Goal: Check status

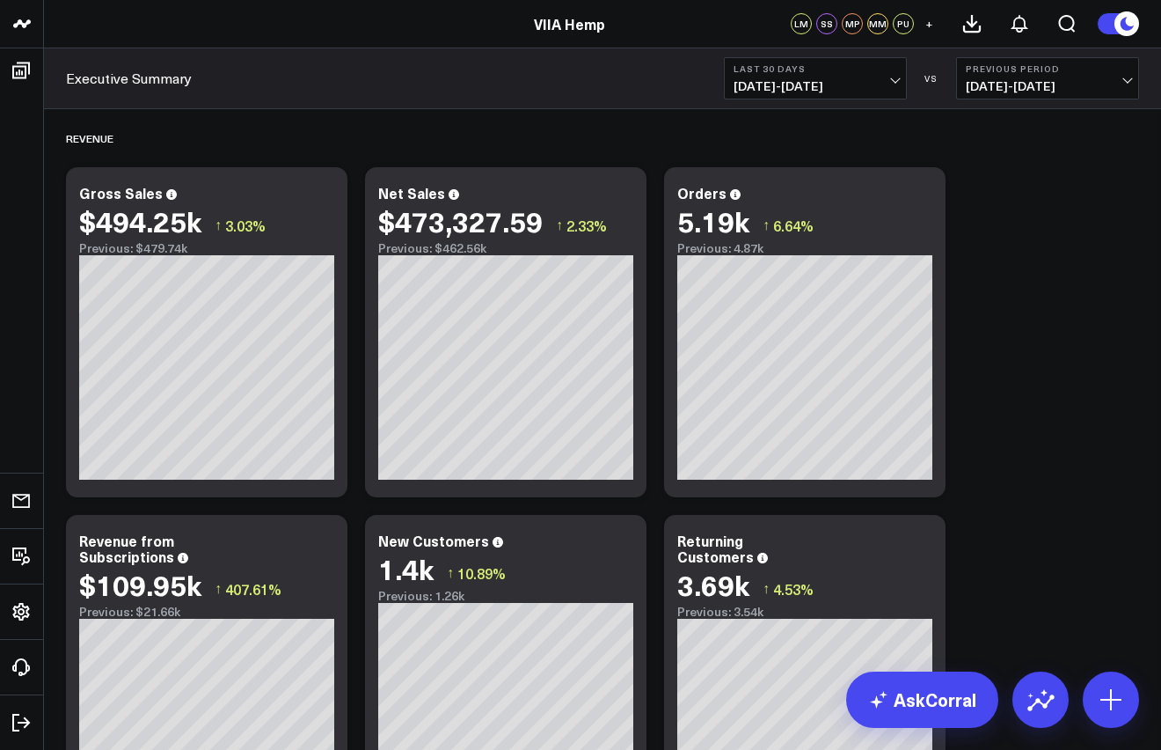
click at [929, 21] on span "+" at bounding box center [930, 24] width 8 height 12
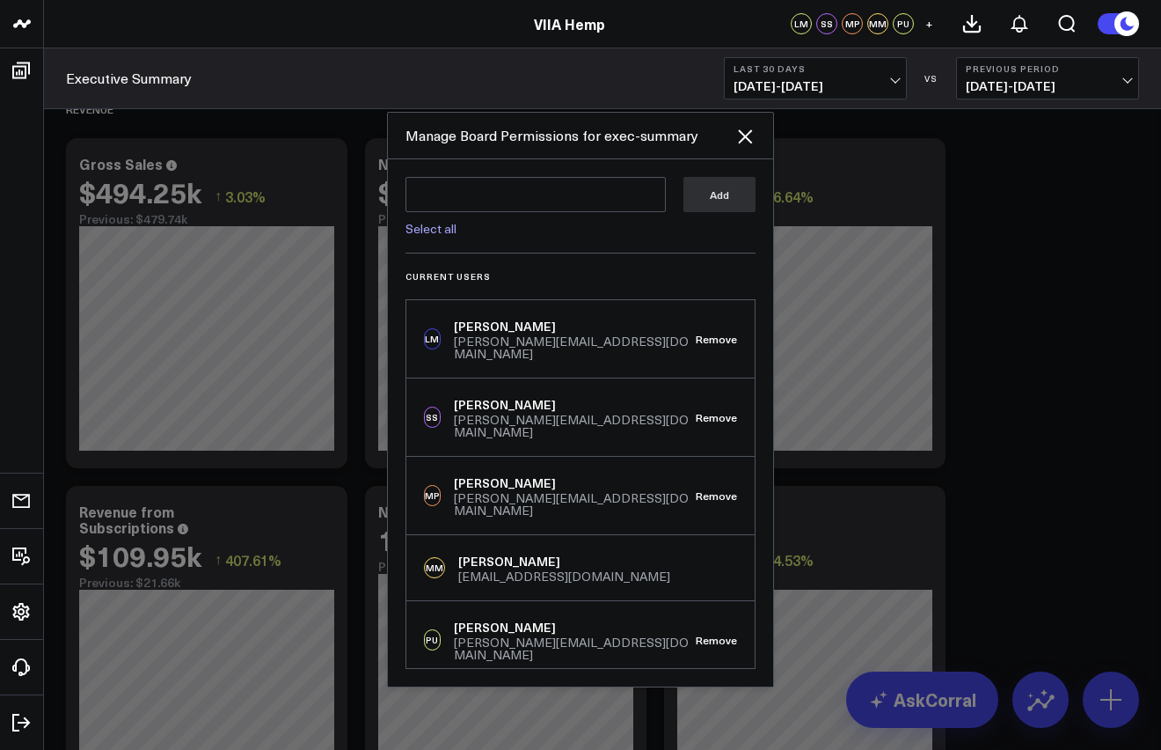
scroll to position [39, 0]
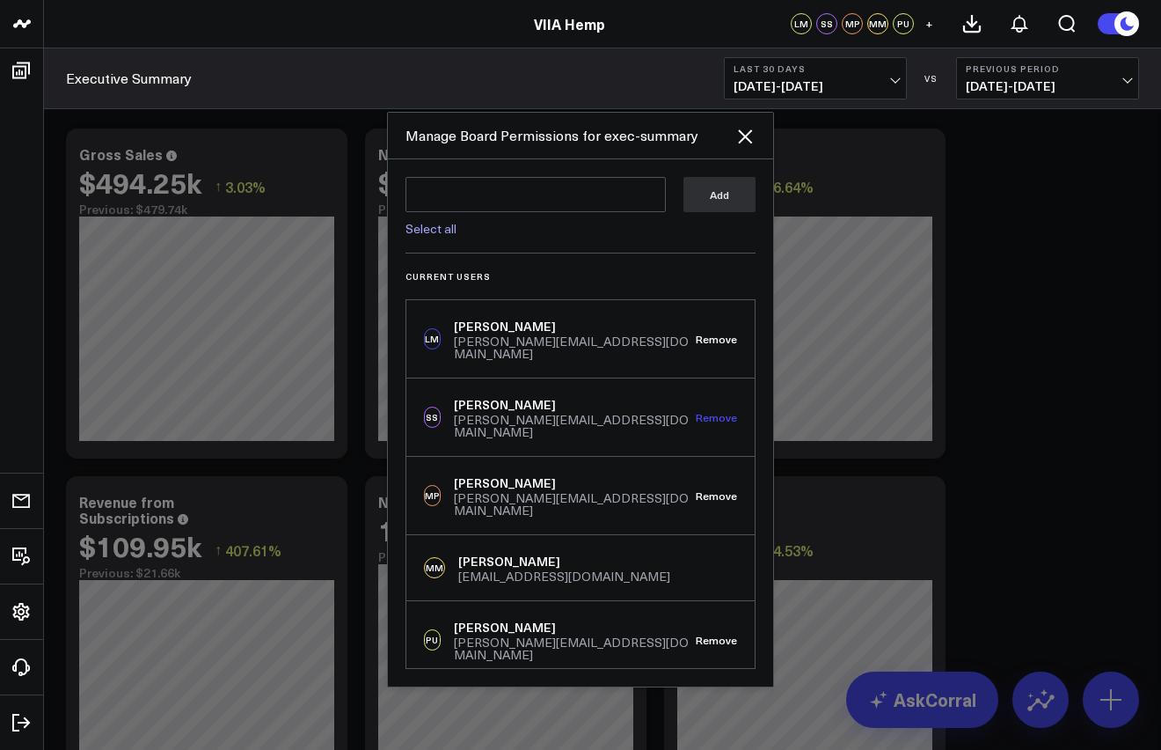
click at [721, 419] on button "Remove" at bounding box center [716, 417] width 41 height 12
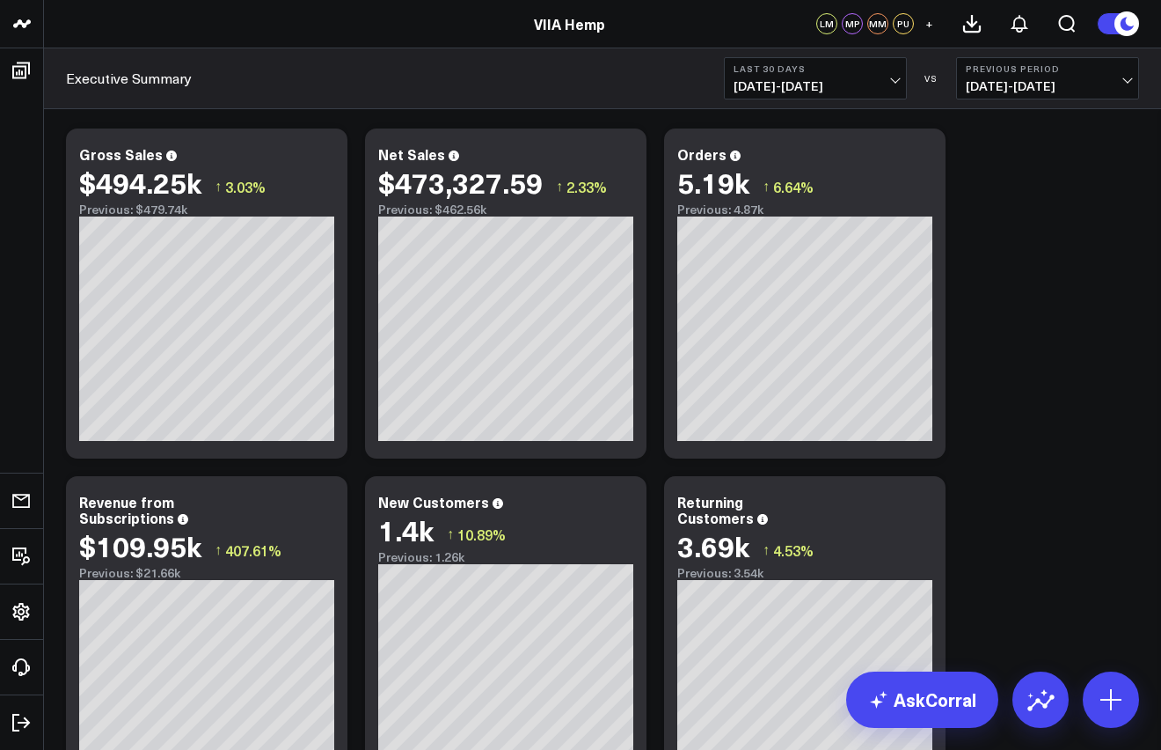
click at [923, 21] on button "+" at bounding box center [929, 23] width 21 height 21
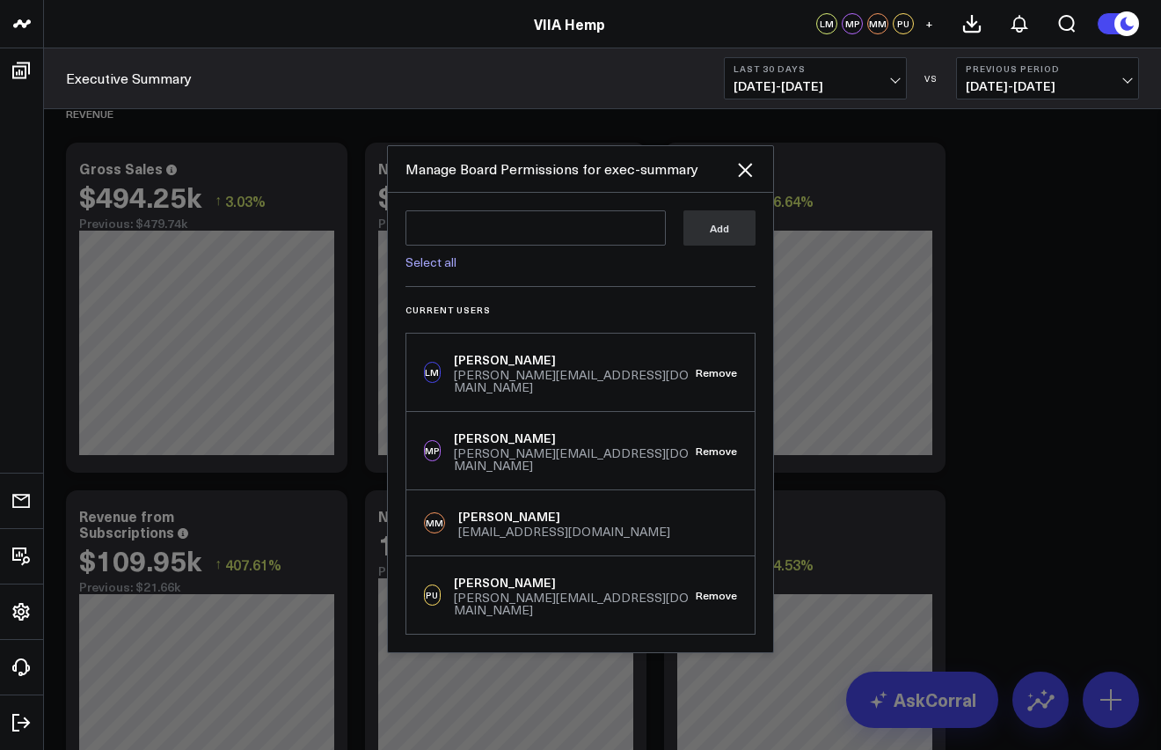
scroll to position [0, 0]
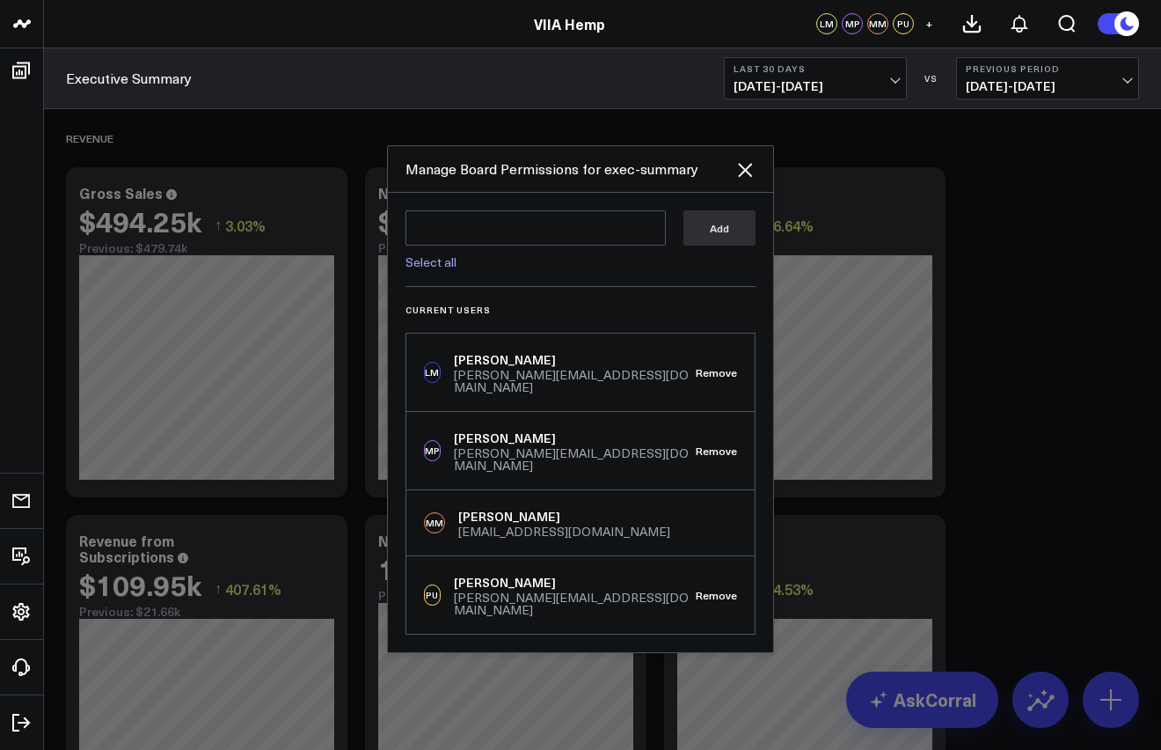
click at [1055, 431] on div at bounding box center [580, 375] width 1161 height 750
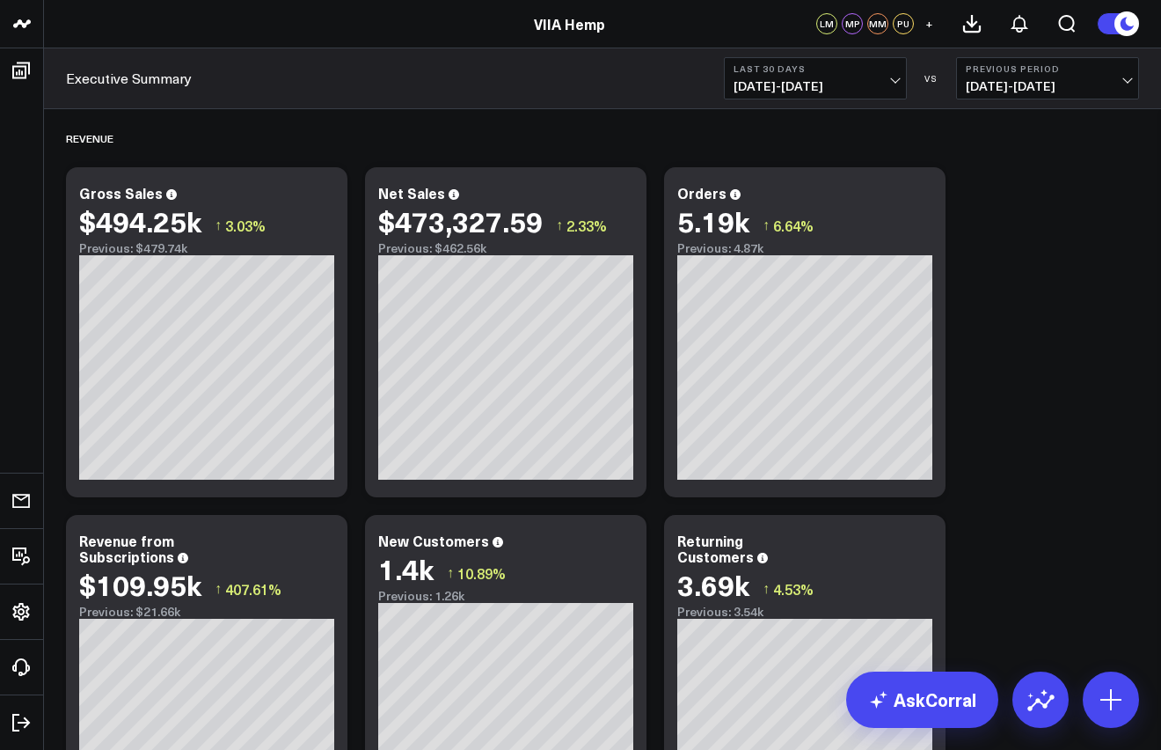
click at [833, 81] on span "[DATE] - [DATE]" at bounding box center [816, 86] width 164 height 14
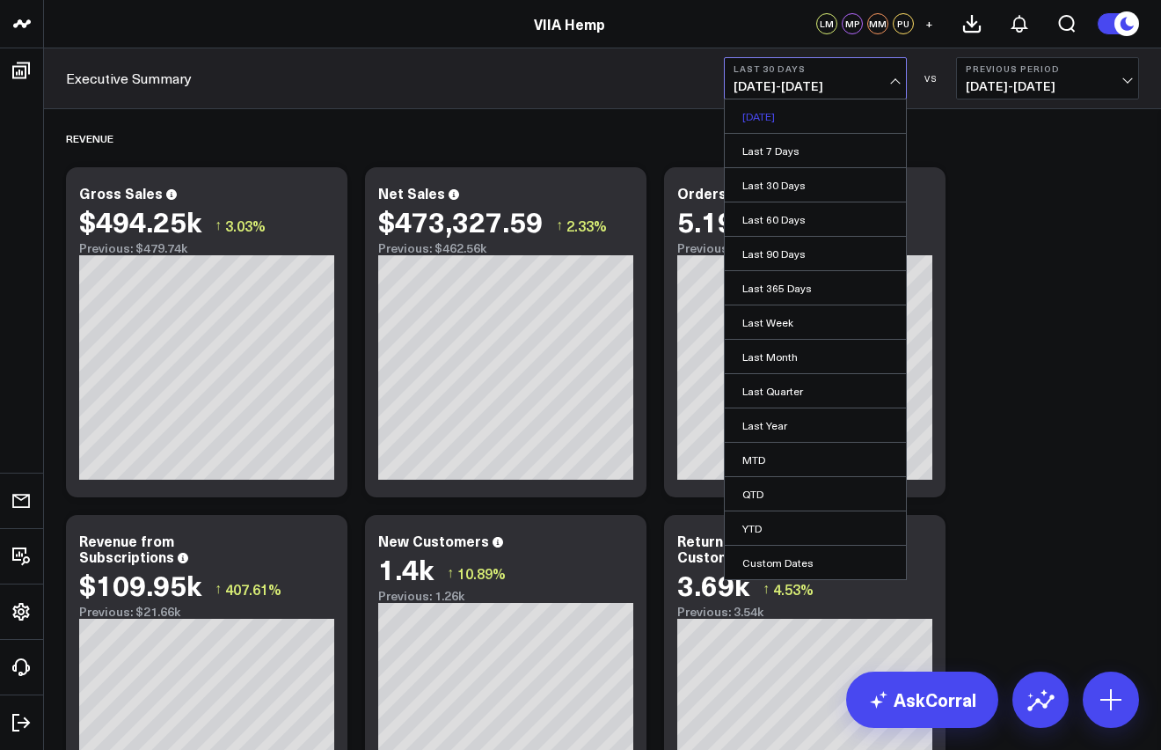
click at [791, 113] on link "[DATE]" at bounding box center [815, 115] width 181 height 33
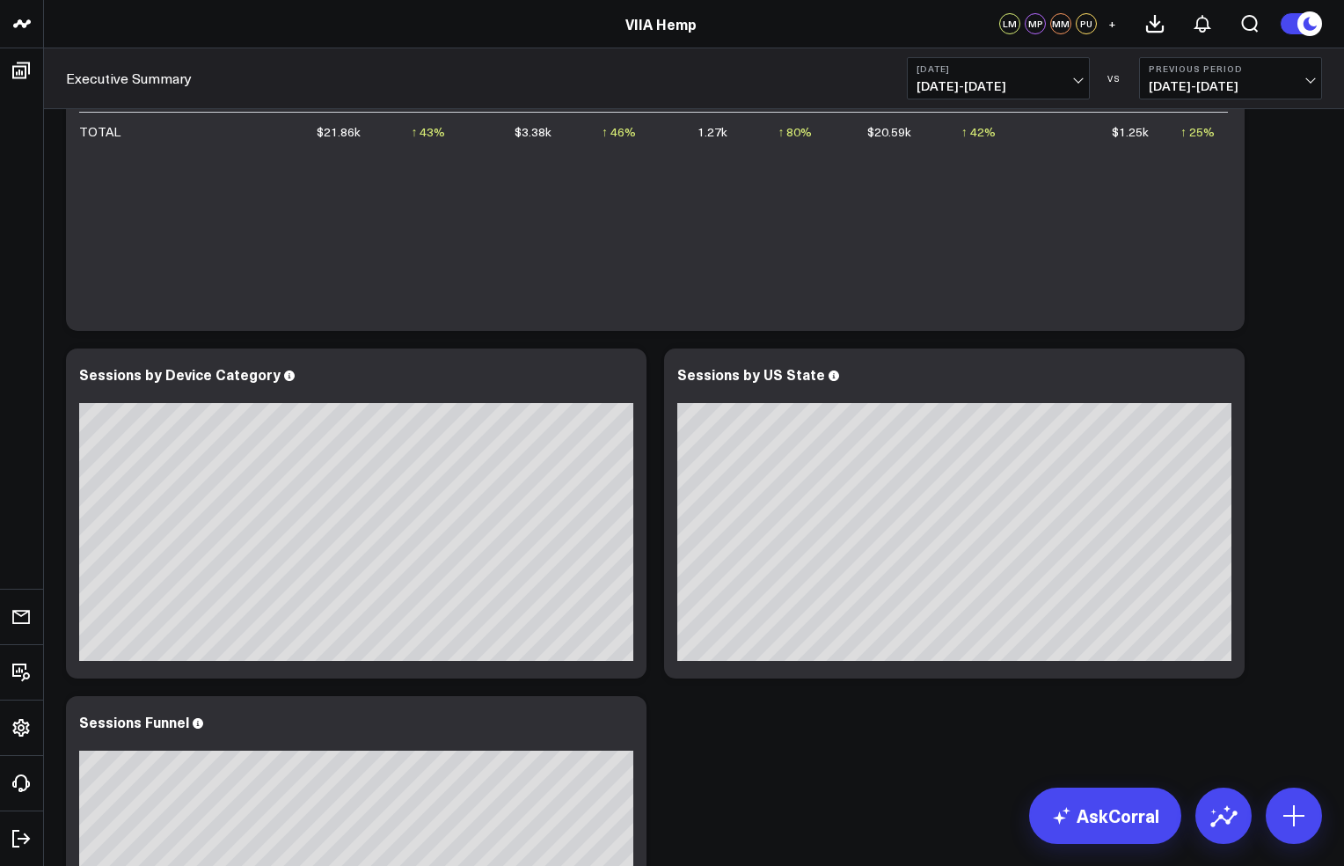
scroll to position [875, 0]
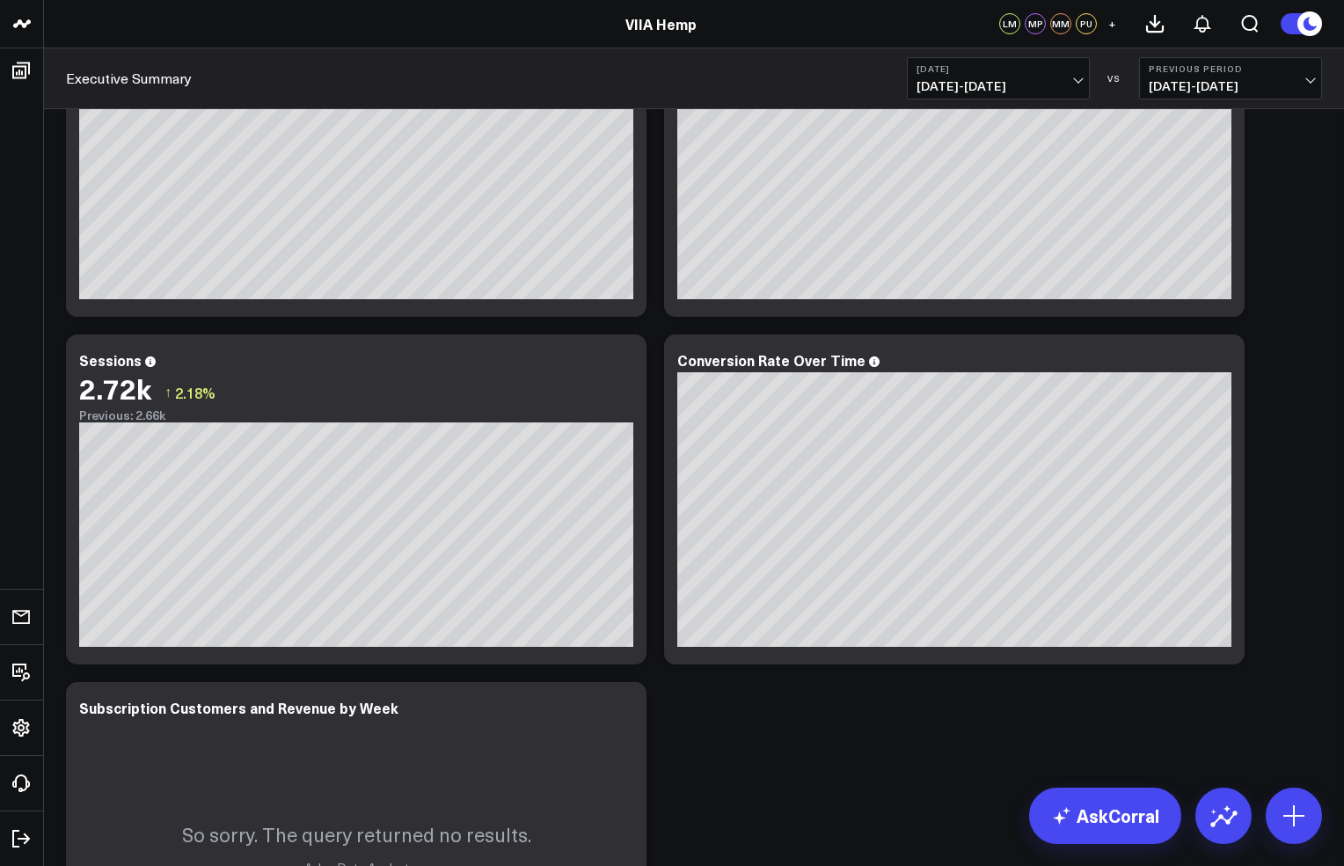
click at [1109, 22] on span "+" at bounding box center [1113, 24] width 8 height 12
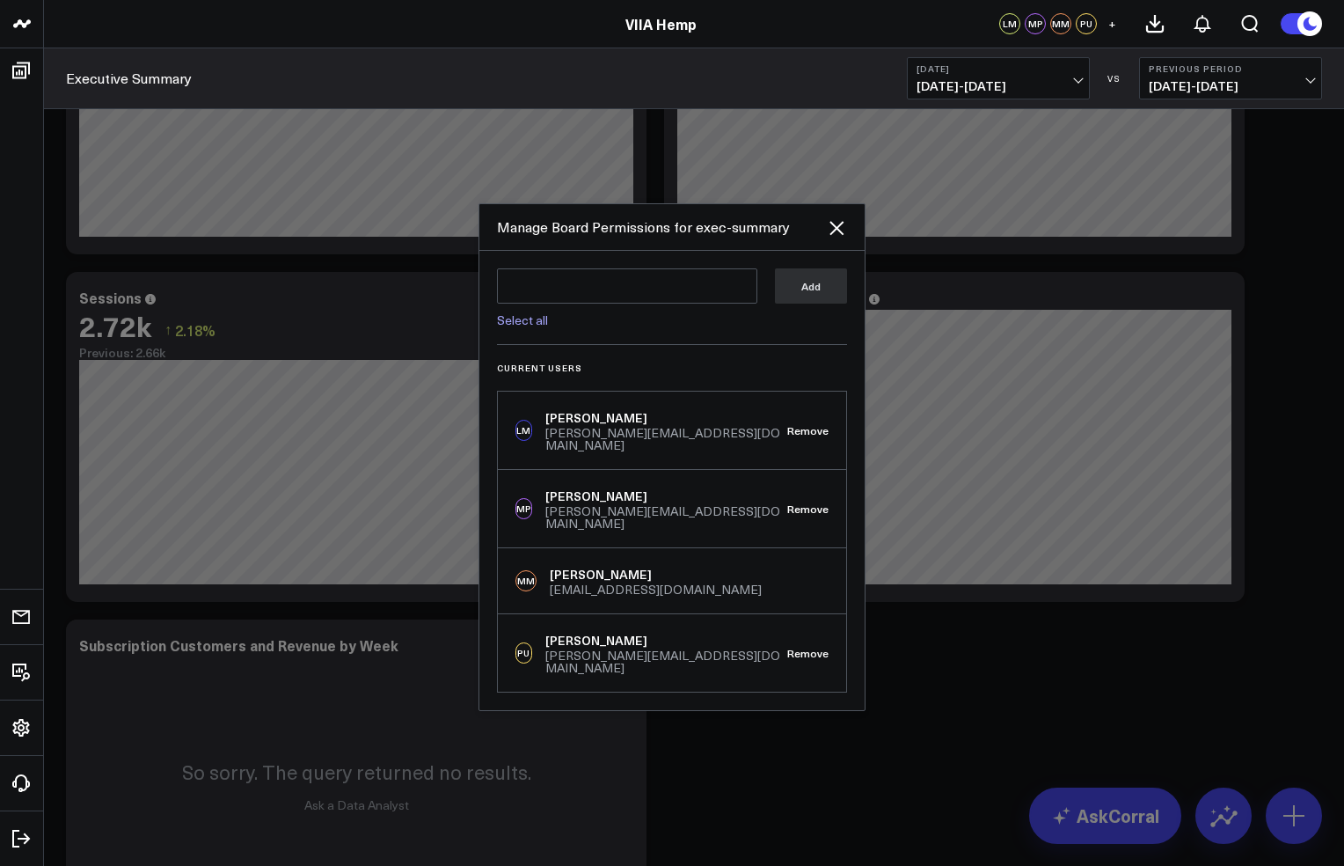
scroll to position [957, 0]
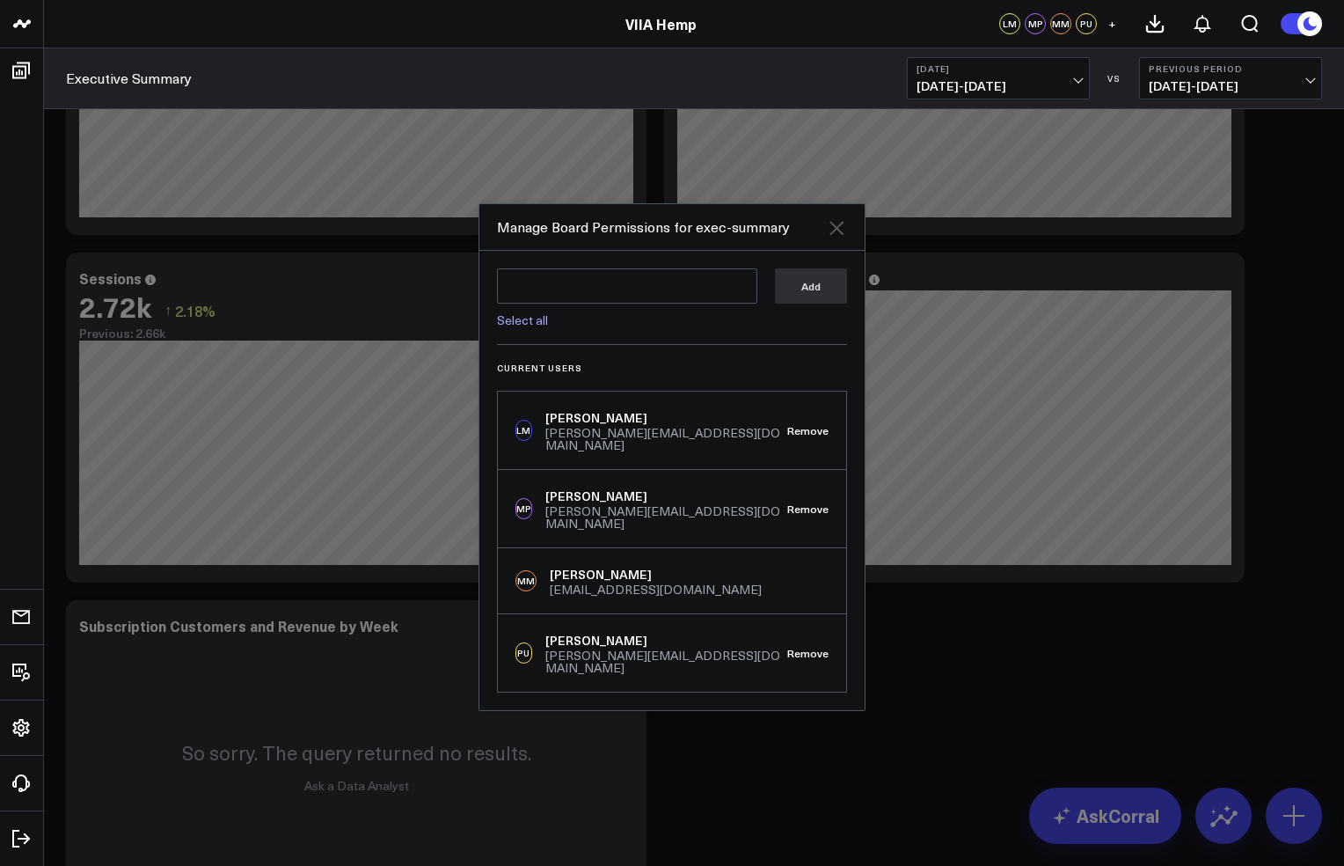
click at [836, 235] on icon "Close" at bounding box center [837, 228] width 14 height 14
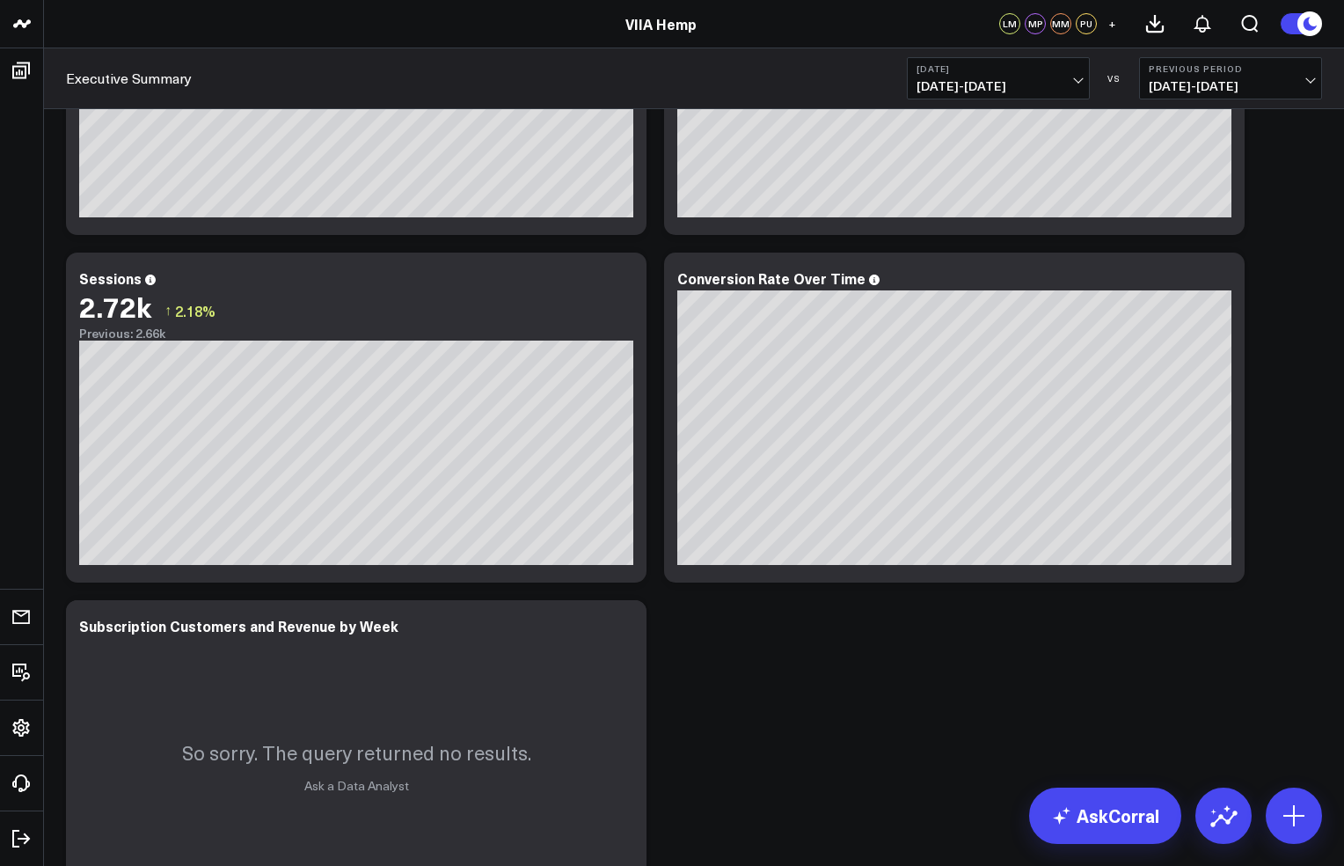
scroll to position [0, 0]
